Goal: Check status: Check status

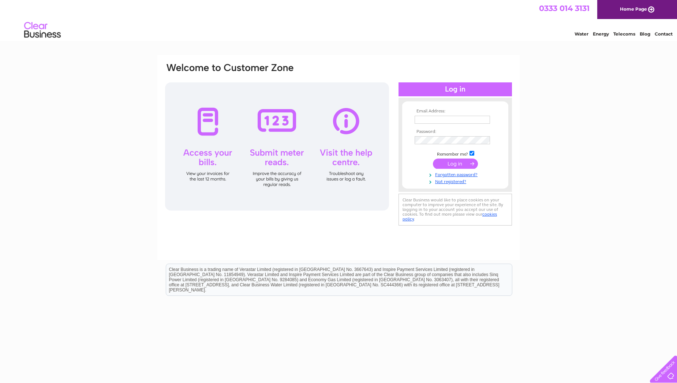
type input "purchase.ledger@webuyanycar.com"
click at [457, 162] on input "submit" at bounding box center [455, 164] width 45 height 10
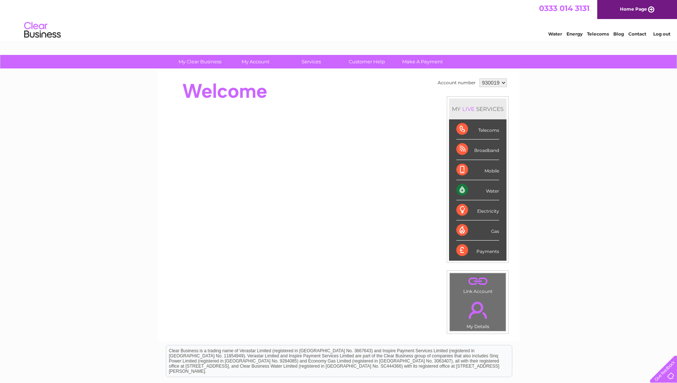
click at [502, 81] on select "930019 956246 992423" at bounding box center [493, 82] width 27 height 9
select select "992423"
click at [480, 78] on select "930019 956246 992423" at bounding box center [493, 82] width 27 height 9
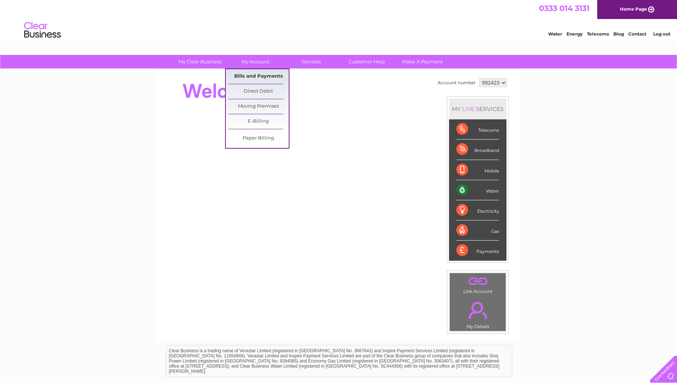
click at [261, 73] on link "Bills and Payments" at bounding box center [258, 76] width 60 height 15
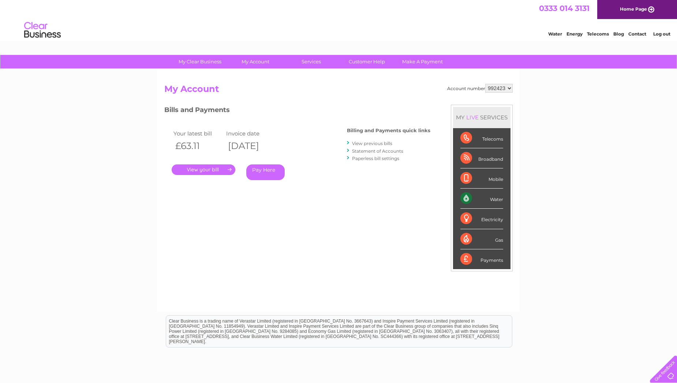
click at [208, 169] on link "." at bounding box center [204, 169] width 64 height 11
